Goal: Information Seeking & Learning: Check status

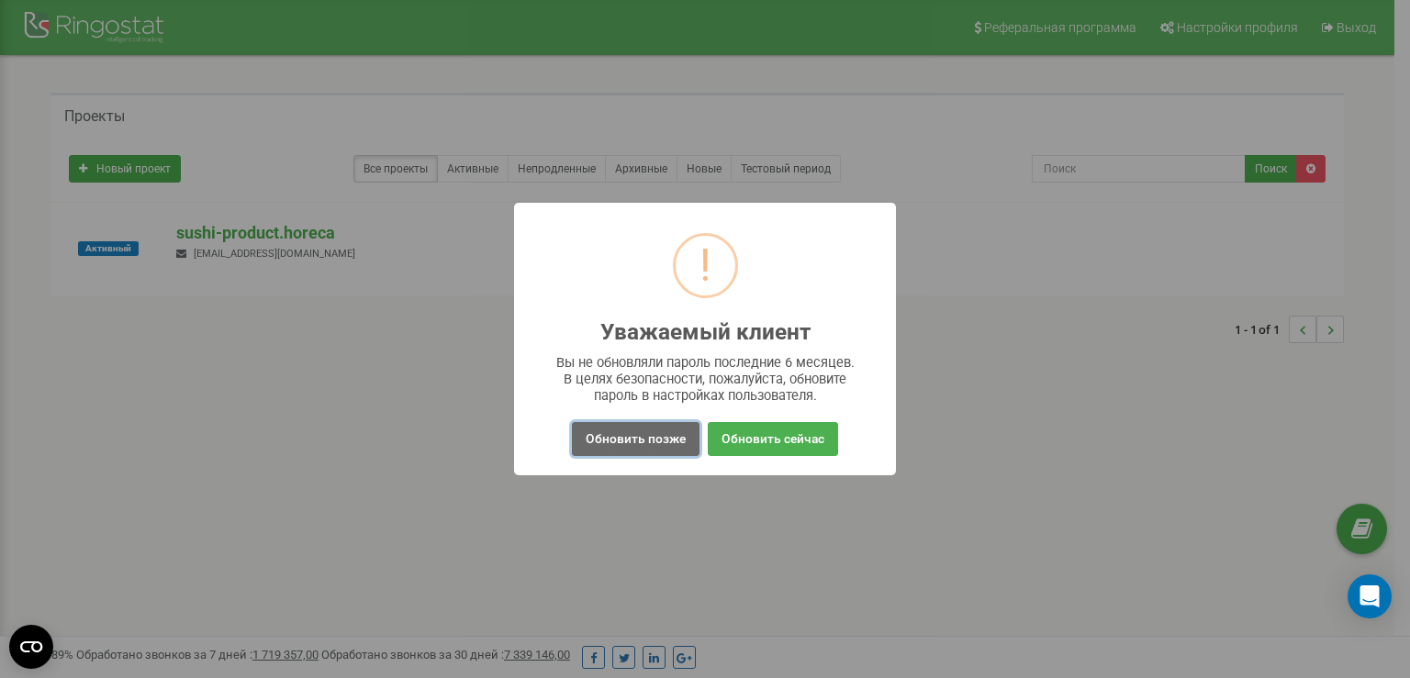
click at [632, 442] on button "Обновить позже" at bounding box center [636, 439] width 128 height 34
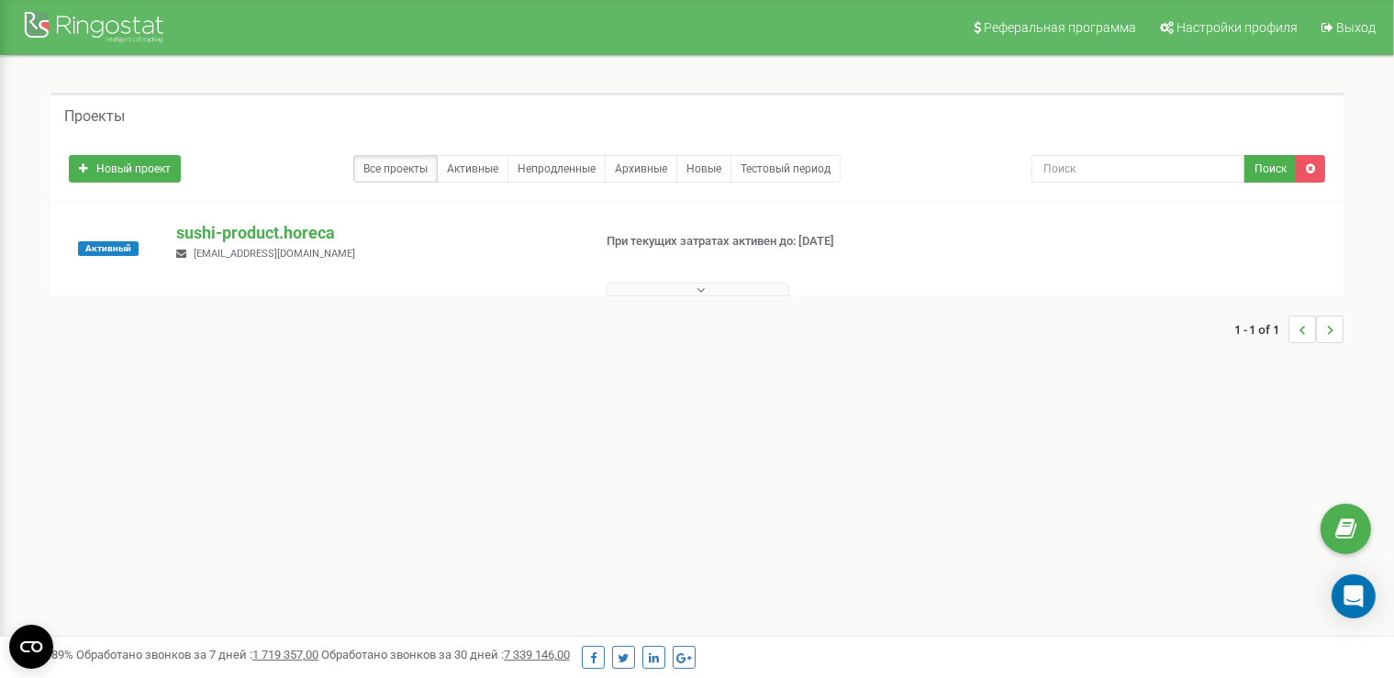
drag, startPoint x: 509, startPoint y: 368, endPoint x: 473, endPoint y: 351, distance: 39.8
click at [501, 364] on div "Проекты Новый проект Все проекты Активные Непродленные Архивные Новые Тестовый …" at bounding box center [697, 227] width 1367 height 342
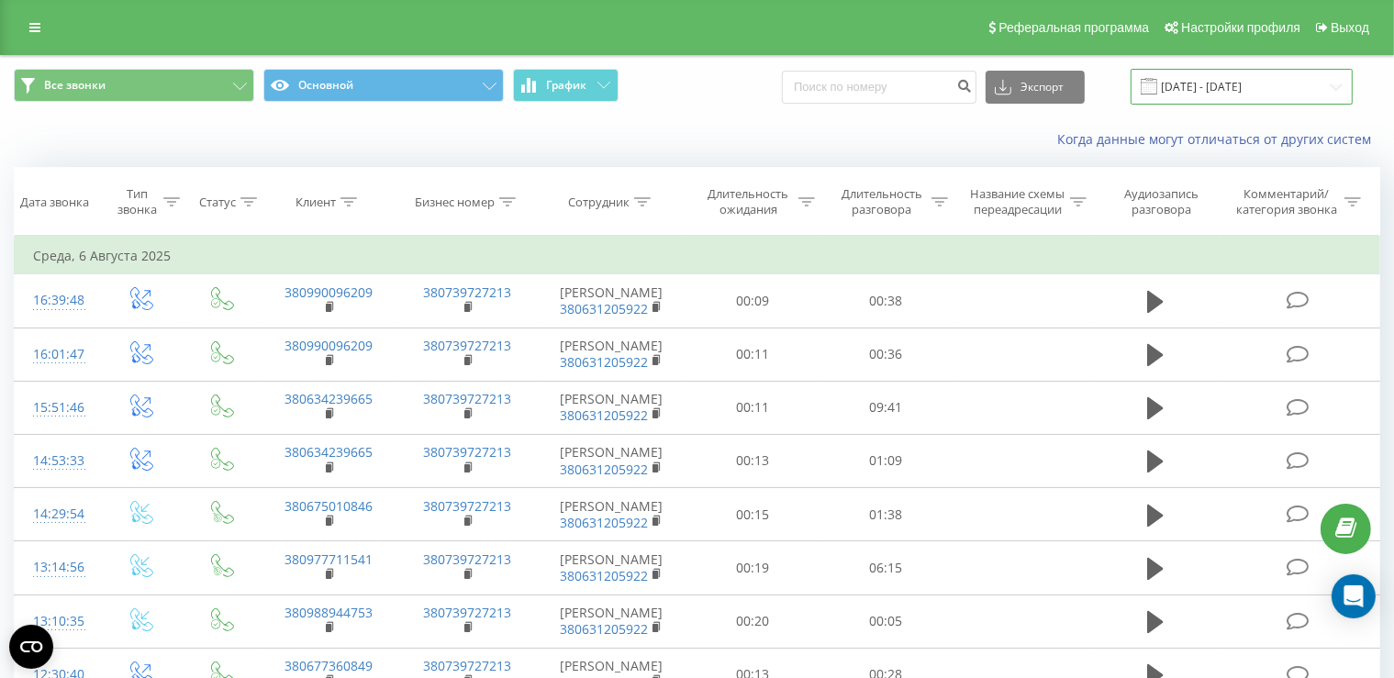
click at [1200, 90] on input "[DATE] - [DATE]" at bounding box center [1242, 87] width 222 height 36
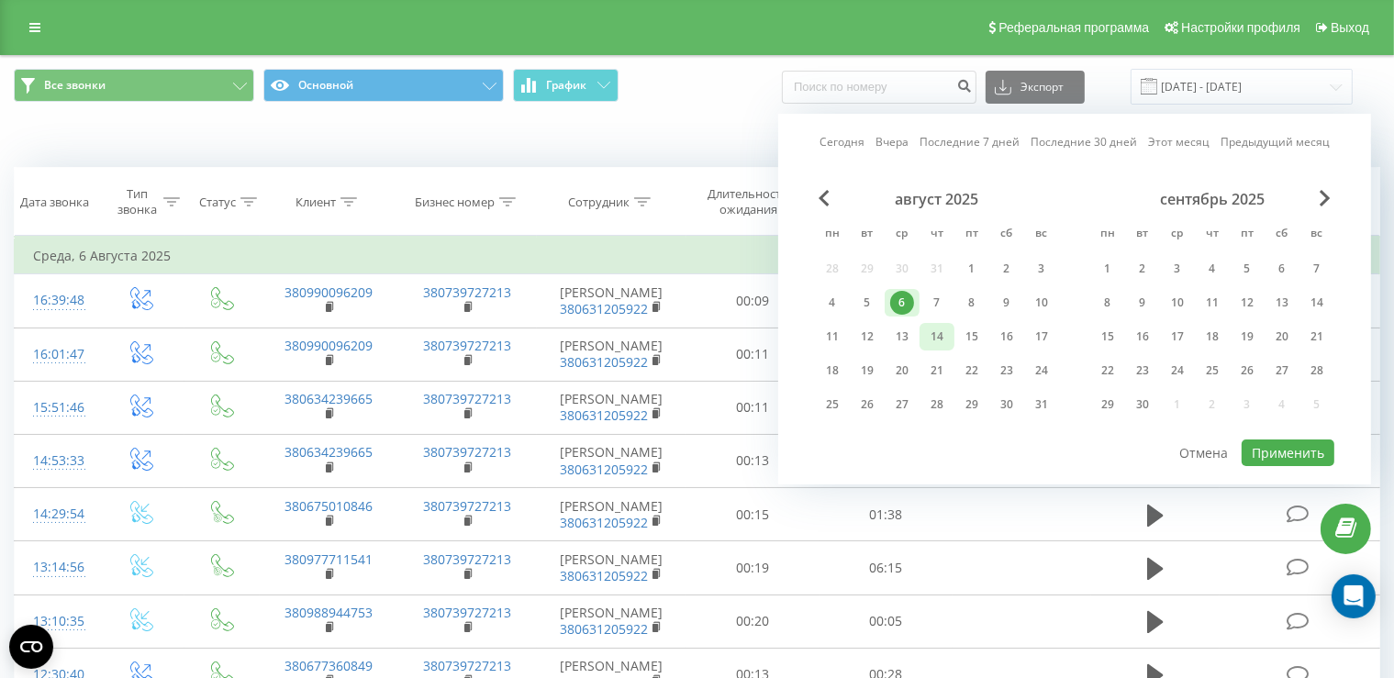
click at [934, 339] on div "14" at bounding box center [937, 337] width 24 height 24
click at [1296, 457] on button "Применить" at bounding box center [1288, 453] width 93 height 27
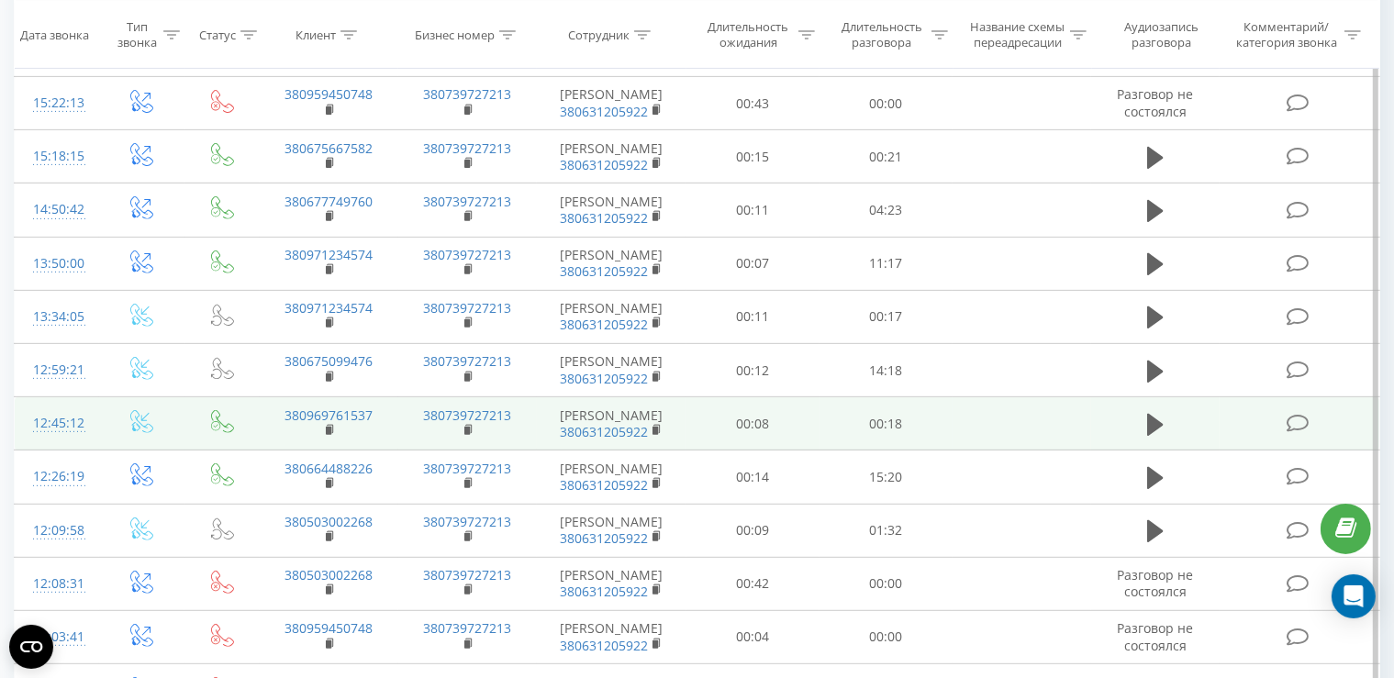
scroll to position [872, 0]
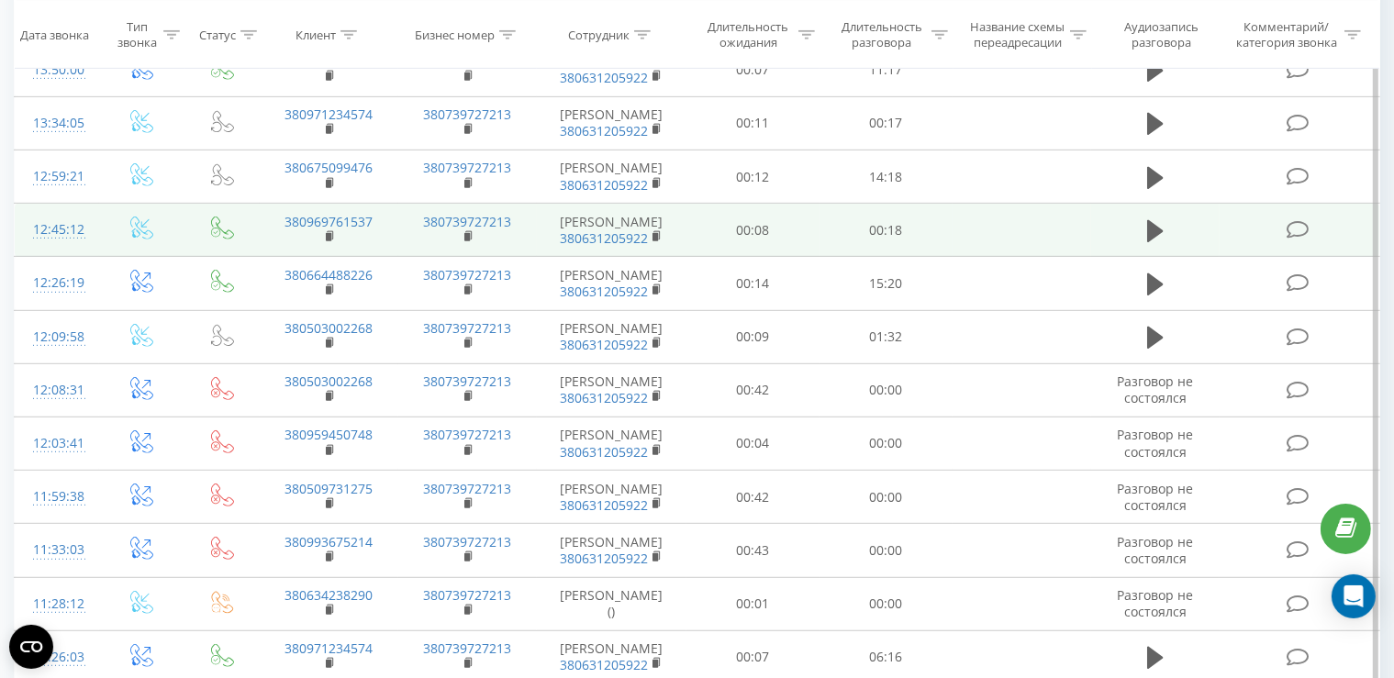
click at [1214, 257] on td at bounding box center [1155, 230] width 128 height 53
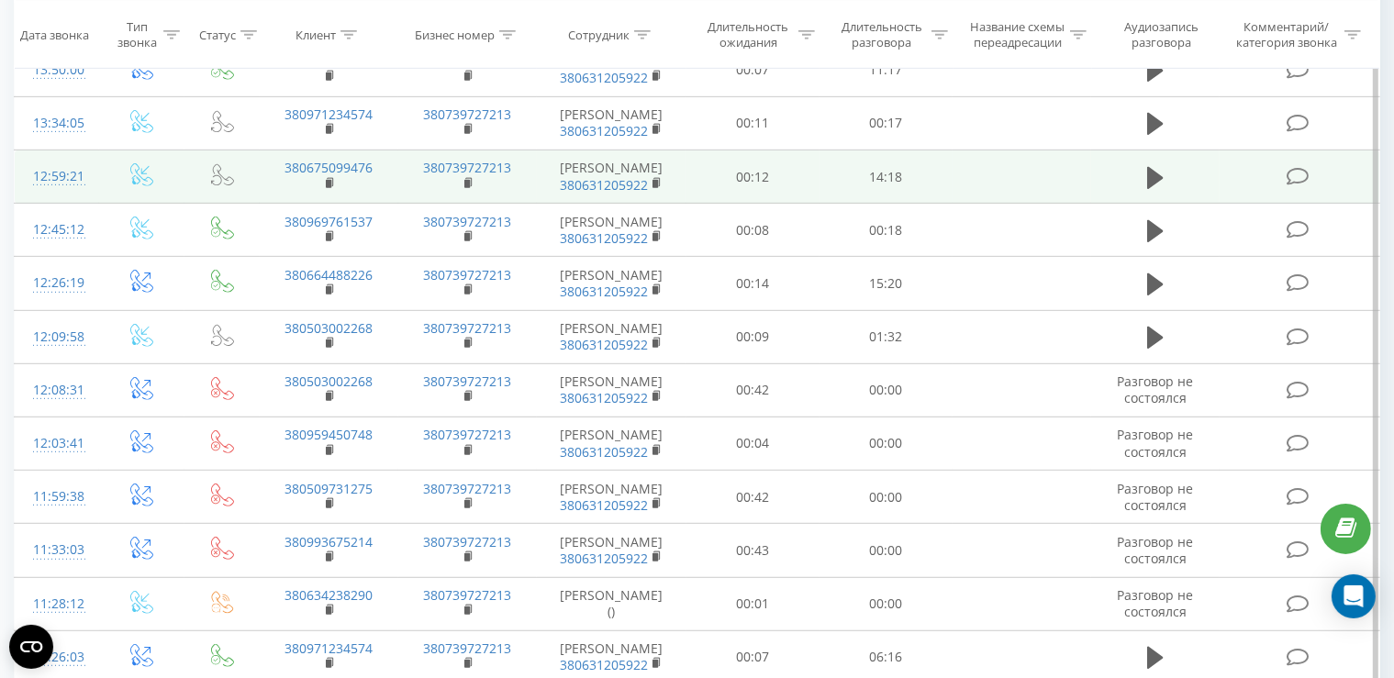
click at [825, 204] on td "14:18" at bounding box center [886, 177] width 133 height 53
click at [1301, 186] on icon at bounding box center [1297, 176] width 23 height 19
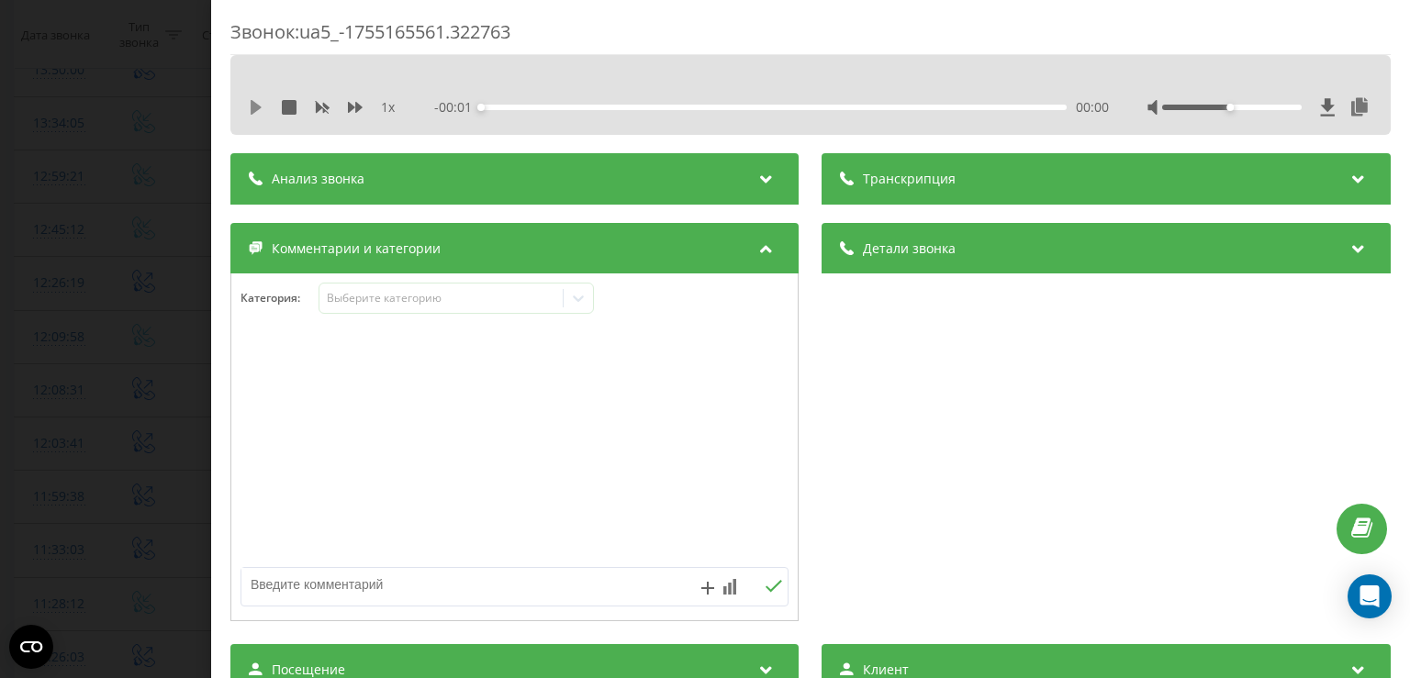
click at [256, 108] on icon at bounding box center [256, 107] width 11 height 15
click at [506, 107] on div "00:00" at bounding box center [774, 108] width 585 height 6
click at [587, 108] on div "00:39" at bounding box center [774, 108] width 585 height 6
click at [643, 106] on div "04:04" at bounding box center [774, 108] width 585 height 6
click at [664, 106] on div "04:34" at bounding box center [774, 108] width 585 height 6
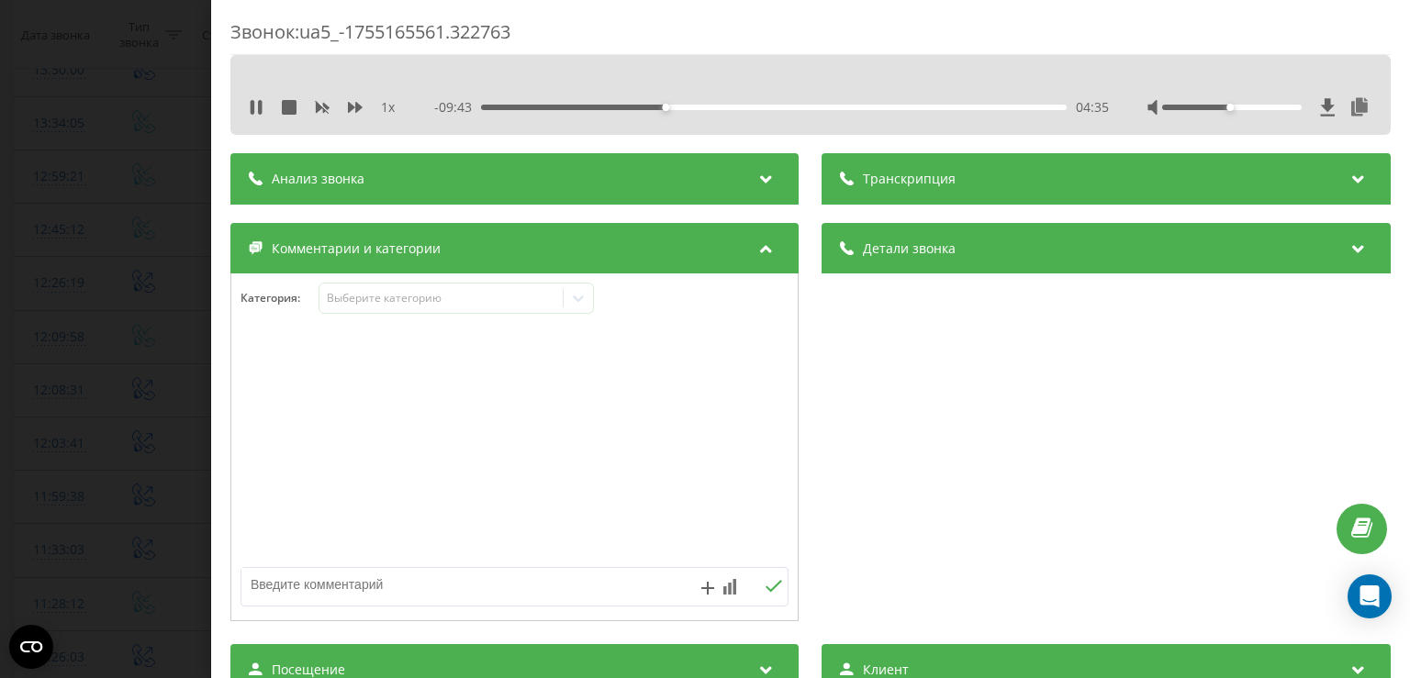
click at [692, 107] on div "04:35" at bounding box center [774, 108] width 585 height 6
click at [742, 107] on div "06:30" at bounding box center [774, 108] width 585 height 6
click at [784, 106] on div "06:31" at bounding box center [774, 108] width 585 height 6
click at [896, 106] on div "10:20" at bounding box center [774, 108] width 585 height 6
click at [258, 105] on icon at bounding box center [256, 107] width 15 height 15
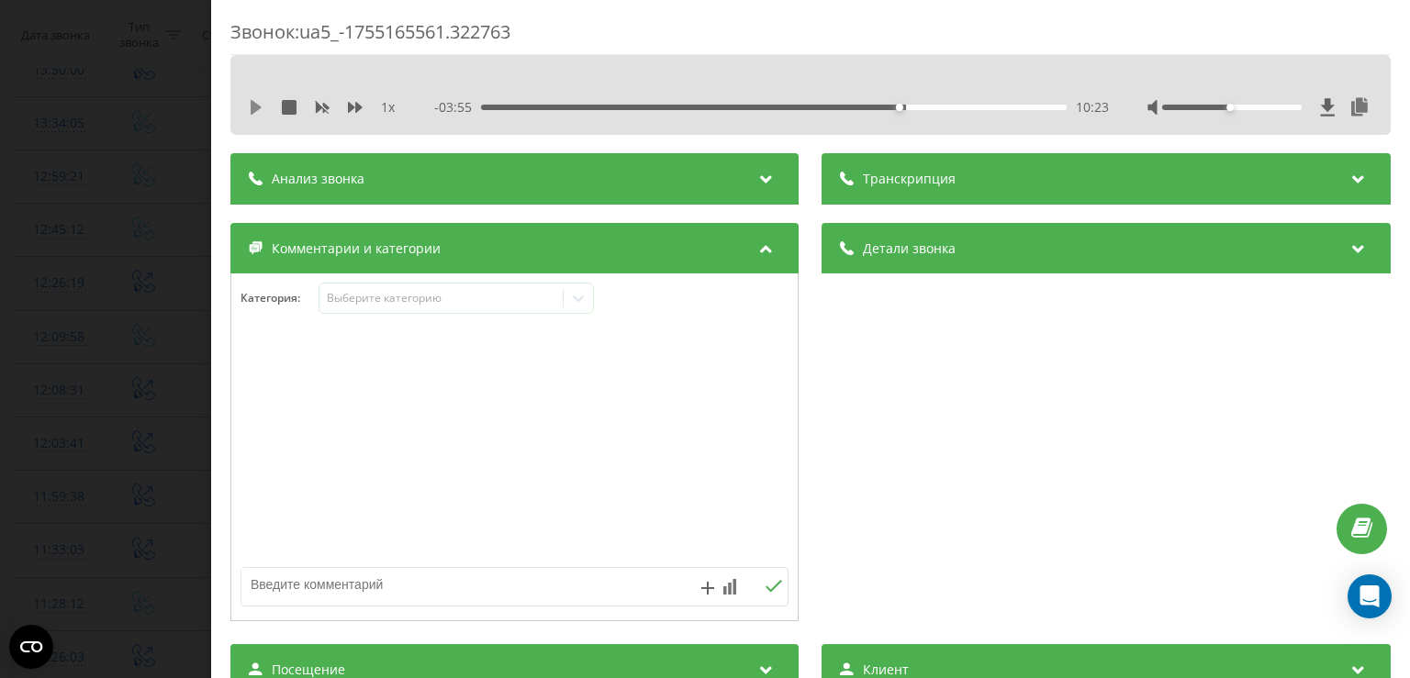
click at [259, 111] on icon at bounding box center [256, 107] width 15 height 15
click at [911, 106] on div "10:42" at bounding box center [774, 108] width 585 height 6
click at [927, 106] on div "10:42" at bounding box center [774, 108] width 585 height 6
click at [944, 105] on div "11:06" at bounding box center [774, 108] width 585 height 6
click at [957, 106] on div "11:31" at bounding box center [774, 108] width 585 height 6
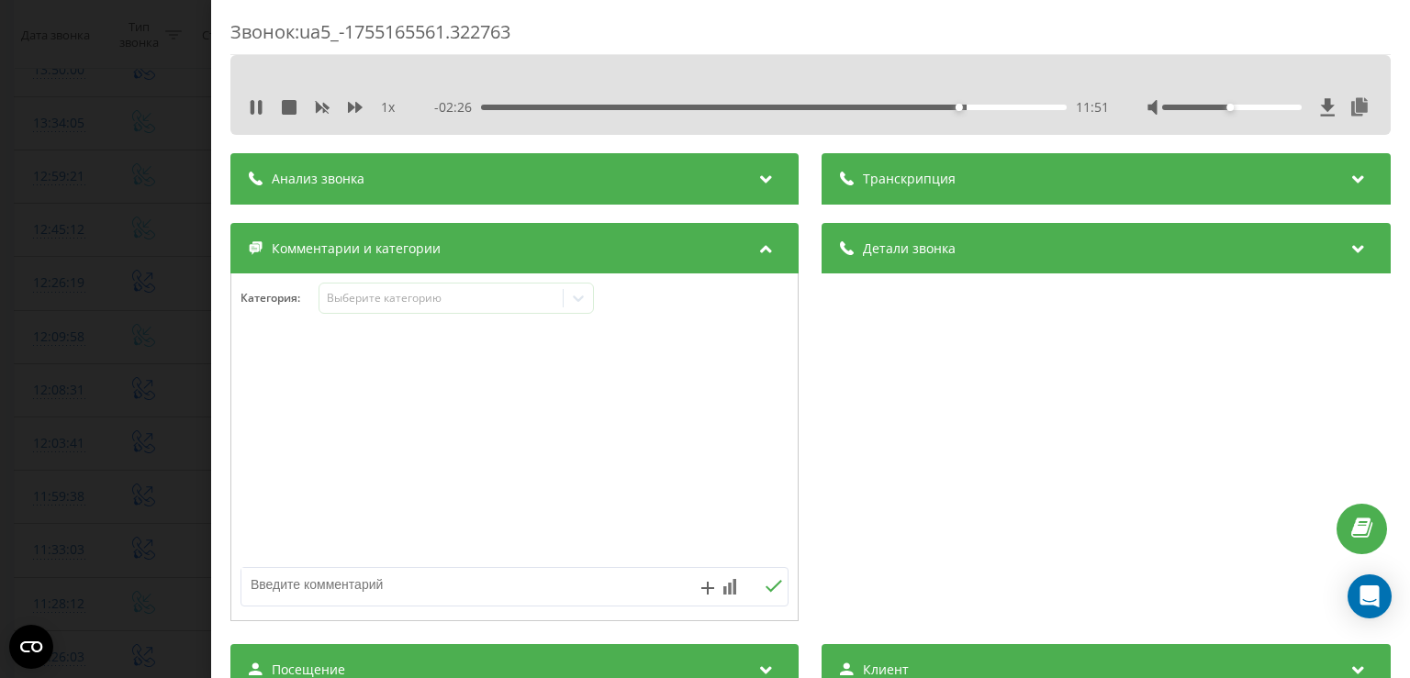
click at [972, 106] on div "11:51" at bounding box center [774, 108] width 585 height 6
click at [985, 106] on div "12:14" at bounding box center [774, 108] width 585 height 6
click at [1000, 105] on div "12:54" at bounding box center [774, 108] width 585 height 6
click at [1013, 105] on div "13:15" at bounding box center [774, 108] width 585 height 6
click at [1023, 106] on div "13:16" at bounding box center [774, 108] width 585 height 6
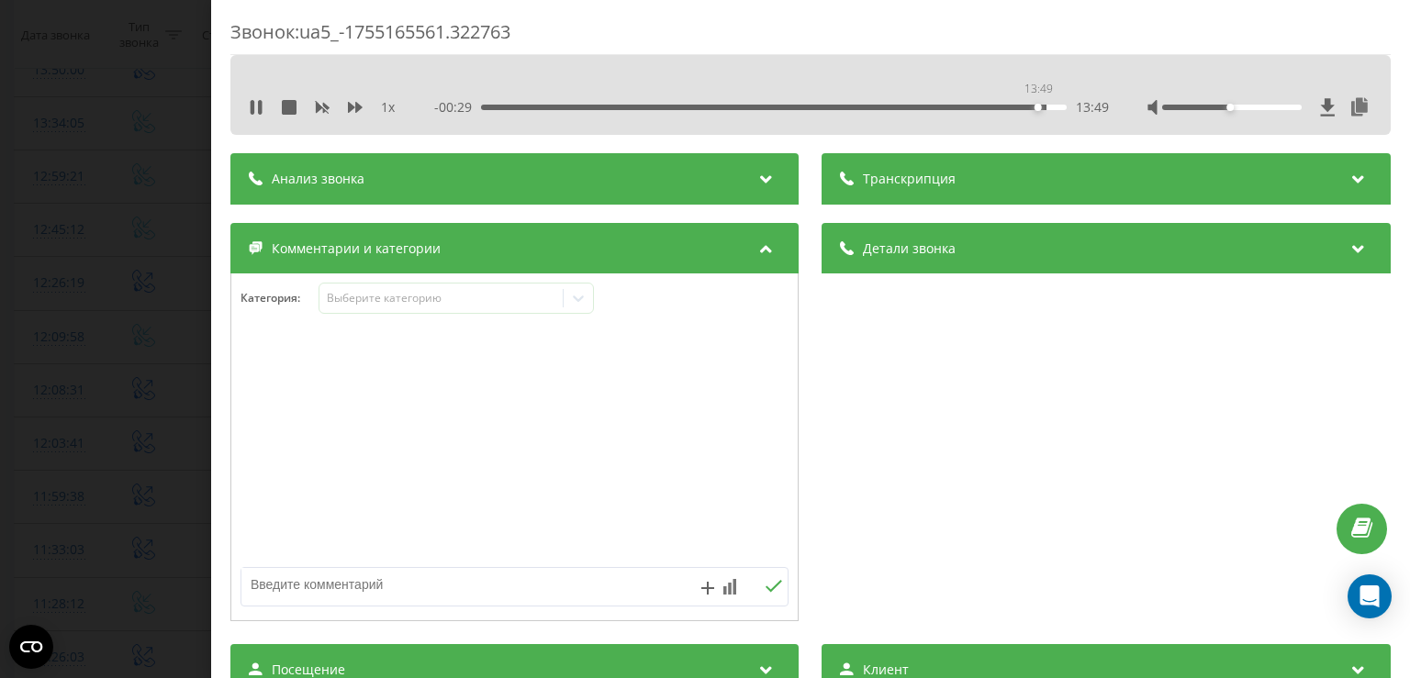
click at [1036, 106] on div "13:49" at bounding box center [774, 108] width 585 height 6
click at [1046, 108] on div "13:51" at bounding box center [774, 108] width 585 height 6
click at [810, 108] on div "14:04" at bounding box center [774, 108] width 585 height 6
click at [799, 106] on div "08:14" at bounding box center [774, 108] width 585 height 6
click at [769, 106] on div "07:11" at bounding box center [774, 108] width 585 height 6
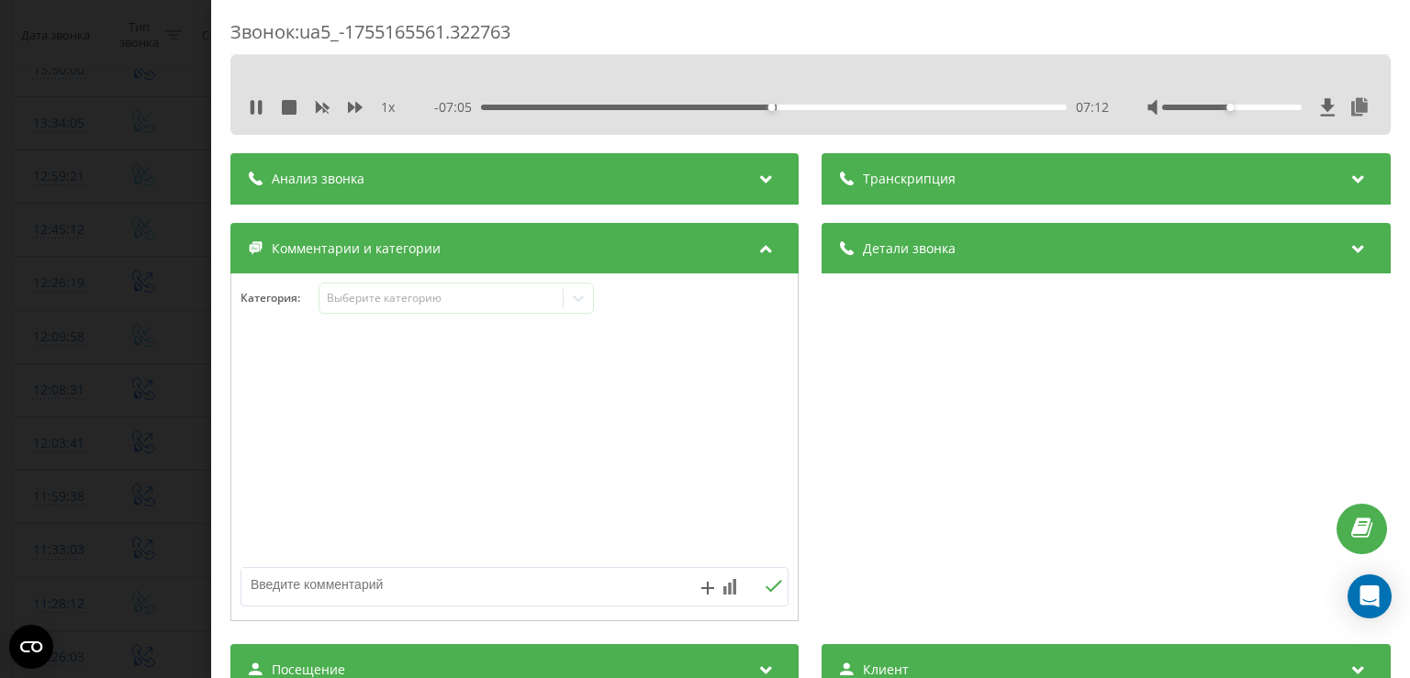
click at [739, 107] on div "07:12" at bounding box center [774, 108] width 585 height 6
click at [725, 107] on div "06:28" at bounding box center [774, 108] width 585 height 6
click at [700, 107] on div "06:06" at bounding box center [774, 108] width 585 height 6
click at [681, 108] on div "05:00" at bounding box center [774, 108] width 585 height 6
click at [670, 108] on div "05:02" at bounding box center [774, 108] width 585 height 6
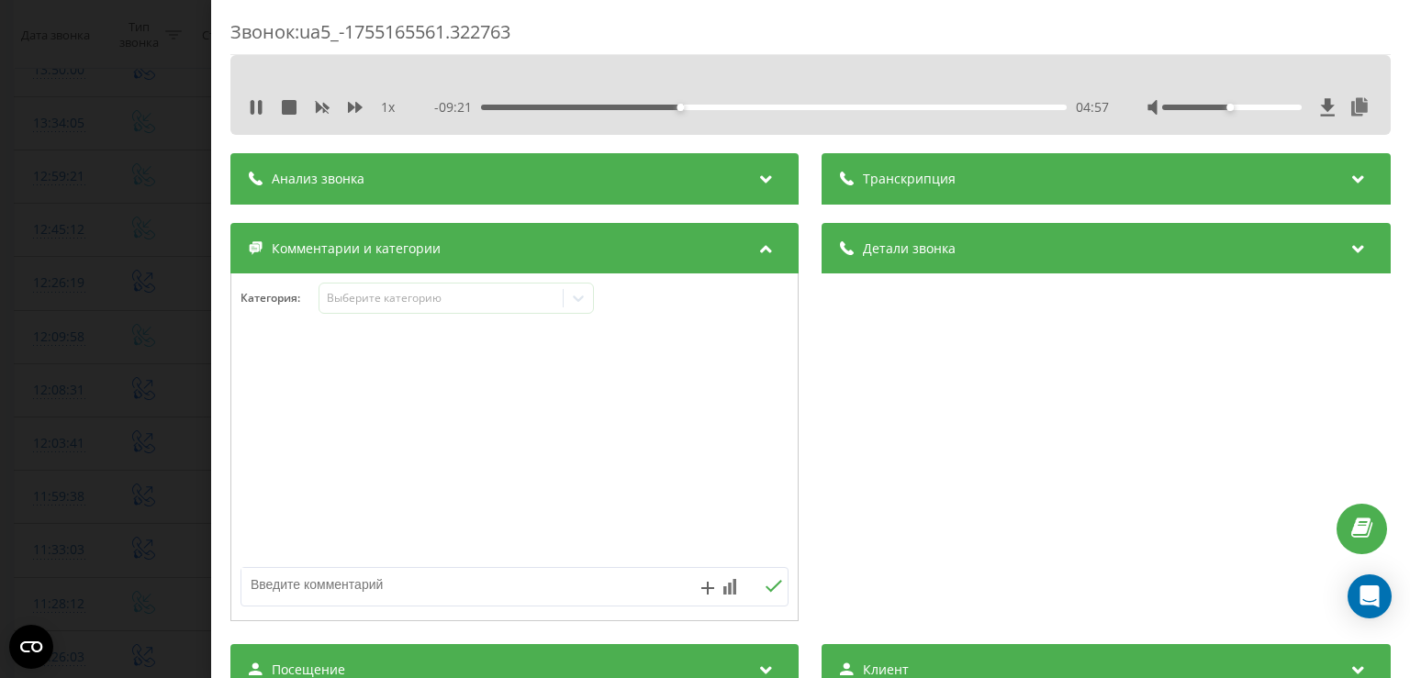
click at [608, 109] on div "04:57" at bounding box center [774, 108] width 585 height 6
click at [584, 107] on div "03:12" at bounding box center [774, 108] width 585 height 6
click at [637, 109] on div "03:54" at bounding box center [774, 108] width 585 height 6
click at [162, 403] on div "Звонок : ua5_-1755165561.322763 1 x - 10:23 03:54 03:54 Транскрипция Для анализ…" at bounding box center [705, 339] width 1410 height 678
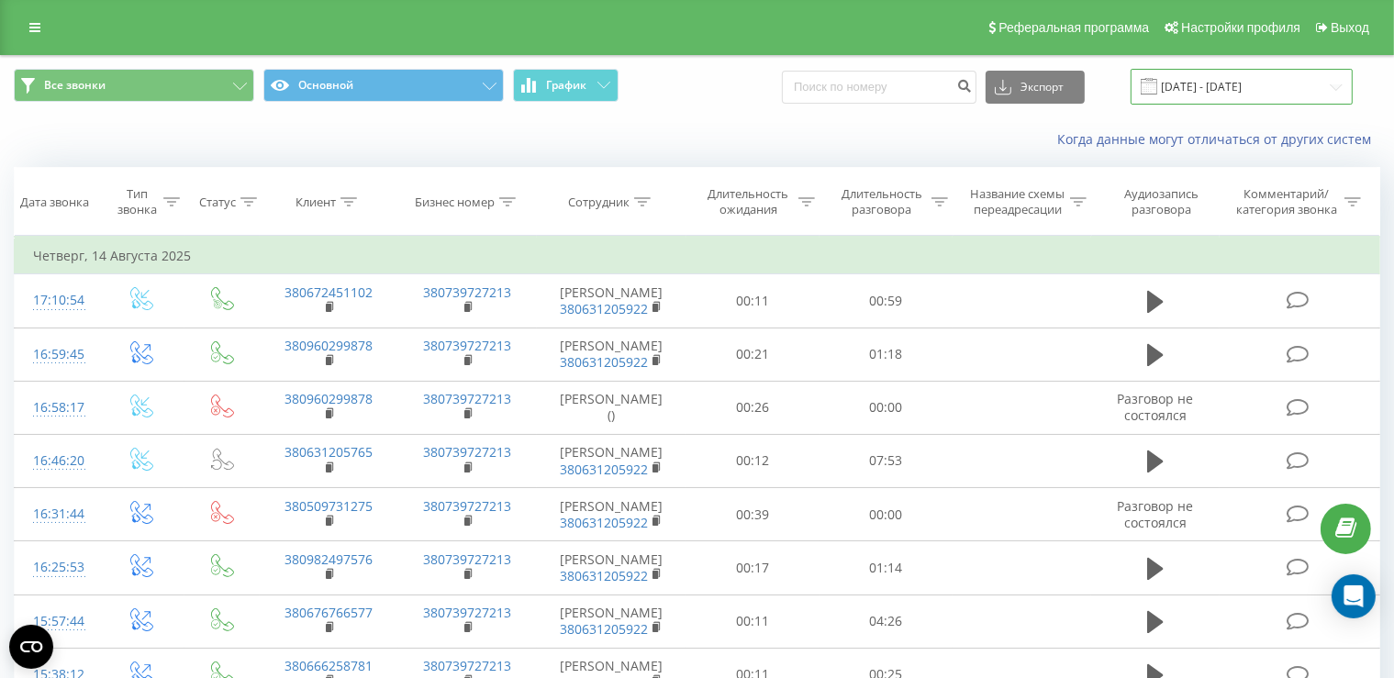
click at [1184, 84] on input "14.08.2025 - 14.08.2025" at bounding box center [1242, 87] width 222 height 36
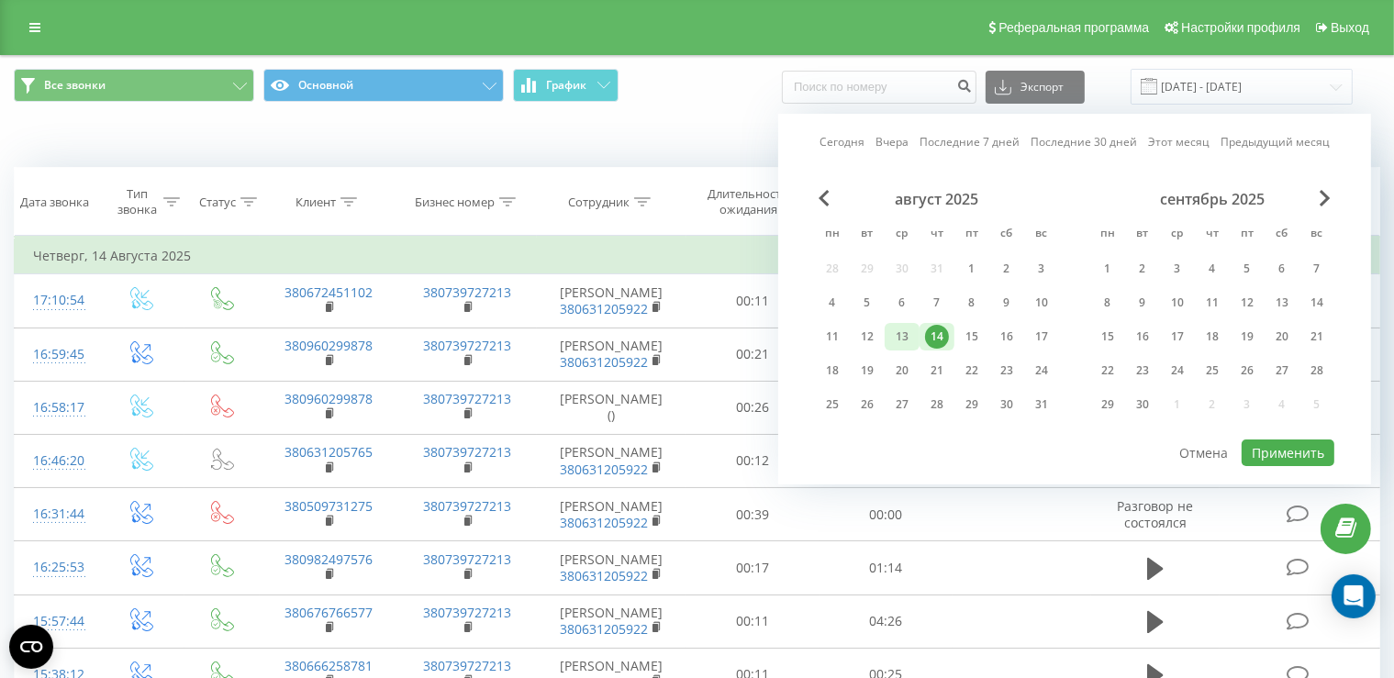
click at [900, 334] on div "13" at bounding box center [902, 337] width 24 height 24
click at [1299, 454] on button "Применить" at bounding box center [1288, 453] width 93 height 27
type input "13.08.2025 - 13.08.2025"
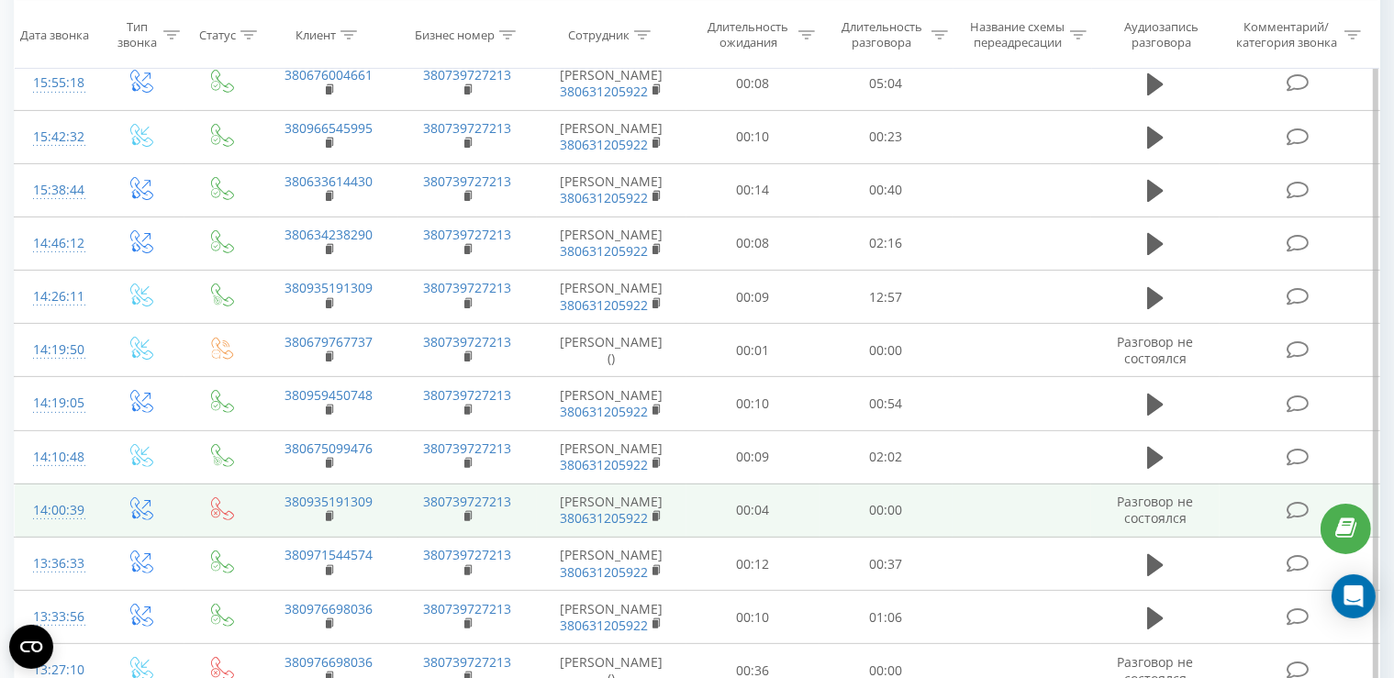
scroll to position [581, 0]
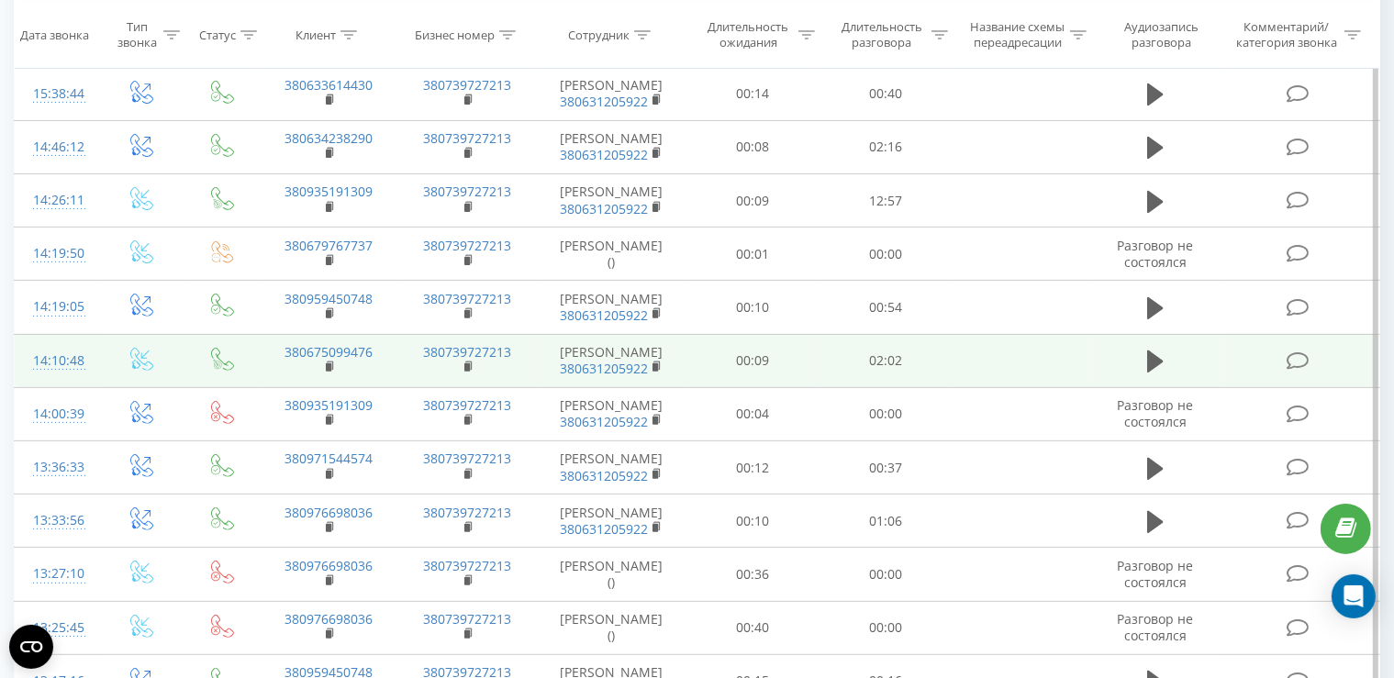
click at [1294, 371] on icon at bounding box center [1297, 361] width 23 height 19
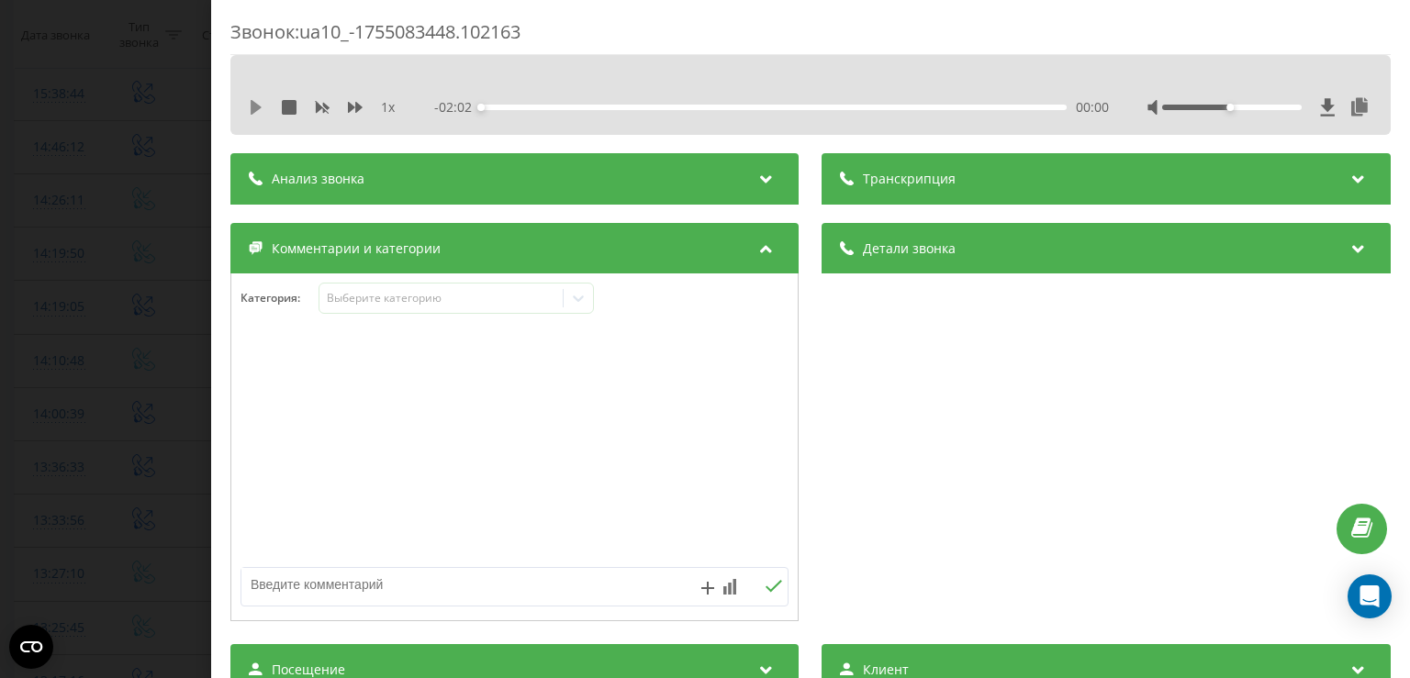
click at [255, 108] on icon at bounding box center [256, 107] width 11 height 15
click at [522, 105] on div "00:05" at bounding box center [774, 108] width 585 height 6
click at [573, 106] on div "00:10" at bounding box center [774, 108] width 585 height 6
click at [629, 106] on div "00:20" at bounding box center [774, 108] width 585 height 6
click at [260, 108] on icon at bounding box center [260, 107] width 4 height 15
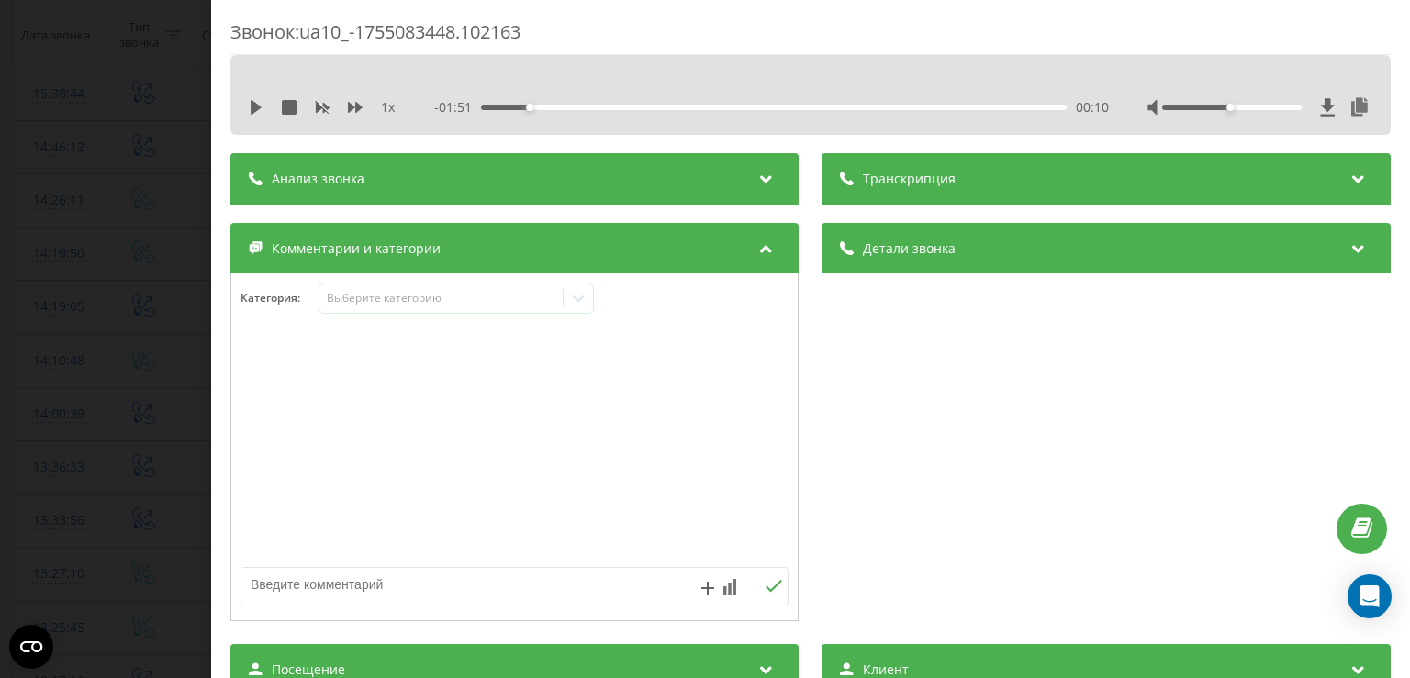
click at [161, 208] on div "Звонок : ua10_-1755083448.102163 1 x - 01:51 00:10 00:10 Транскрипция Для анали…" at bounding box center [705, 339] width 1410 height 678
